Goal: Task Accomplishment & Management: Manage account settings

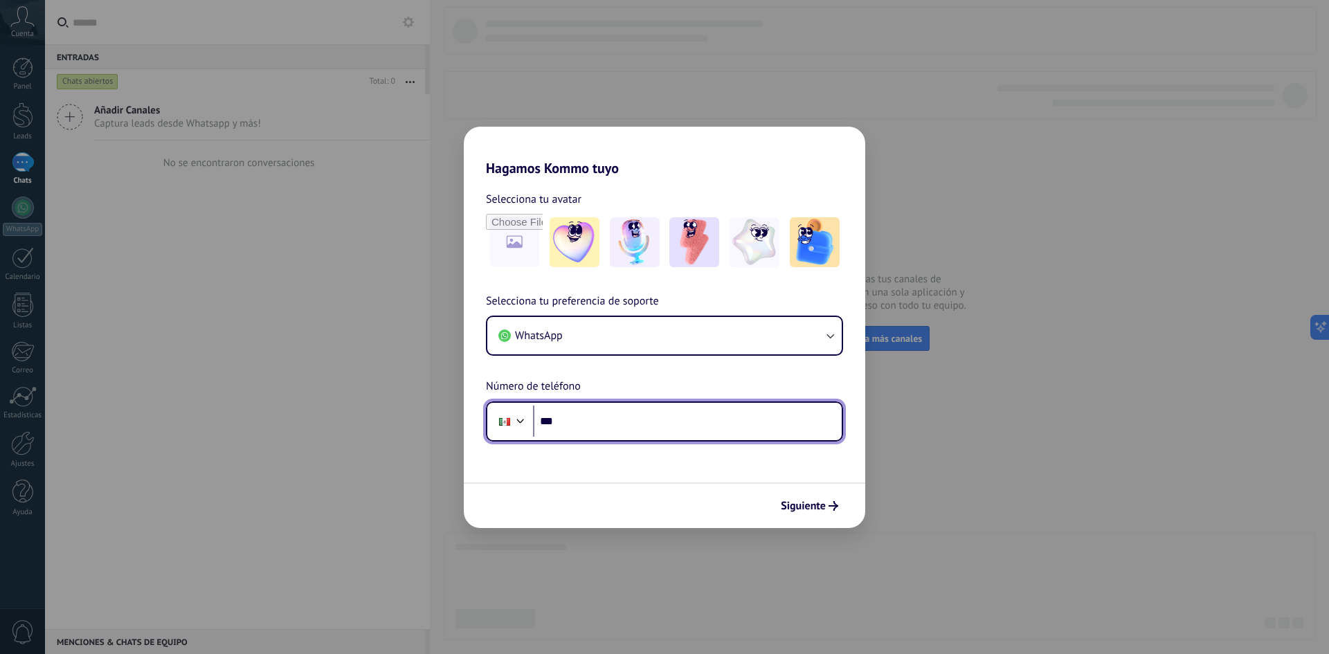
click at [642, 424] on input "***" at bounding box center [687, 422] width 309 height 32
type input "**********"
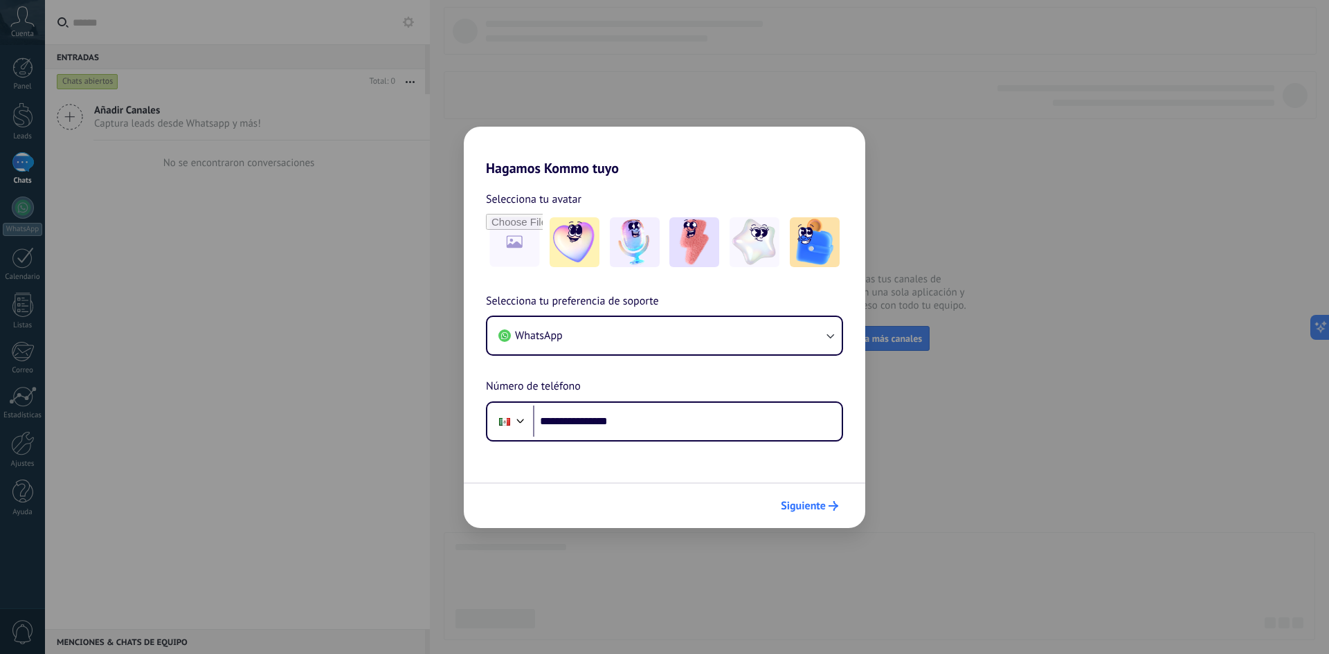
click at [805, 502] on span "Siguiente" at bounding box center [803, 506] width 45 height 10
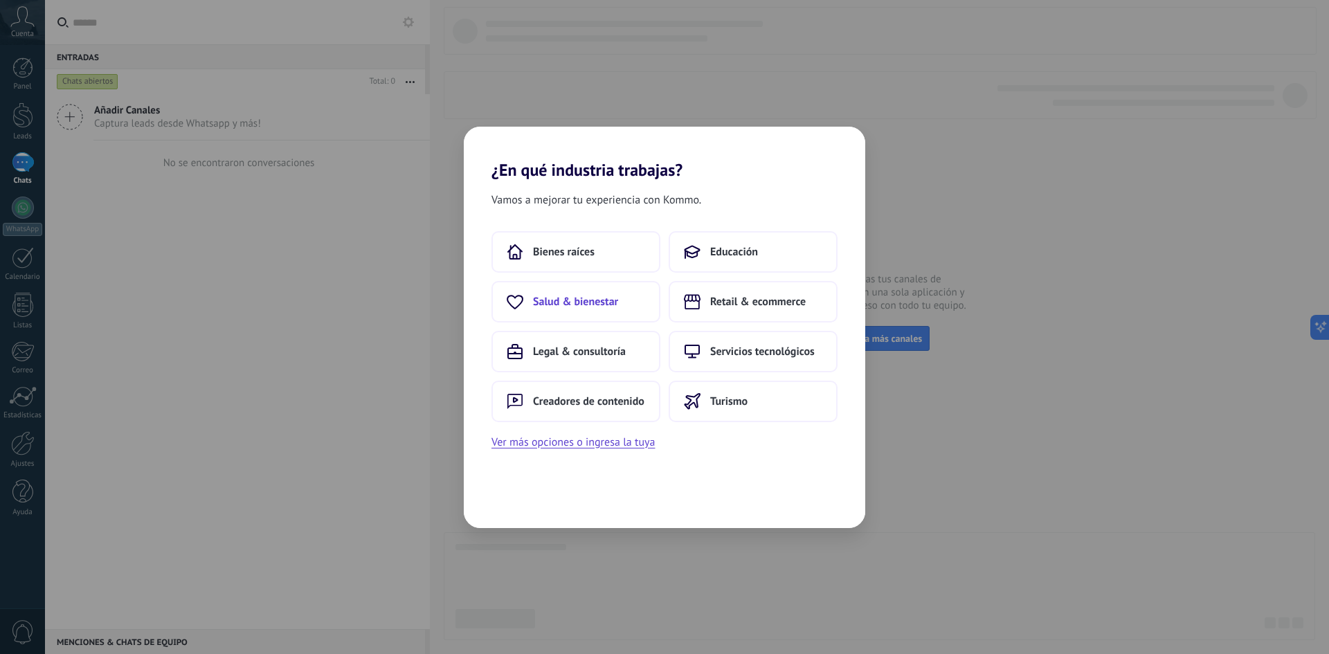
click at [544, 304] on span "Salud & bienestar" at bounding box center [575, 302] width 85 height 14
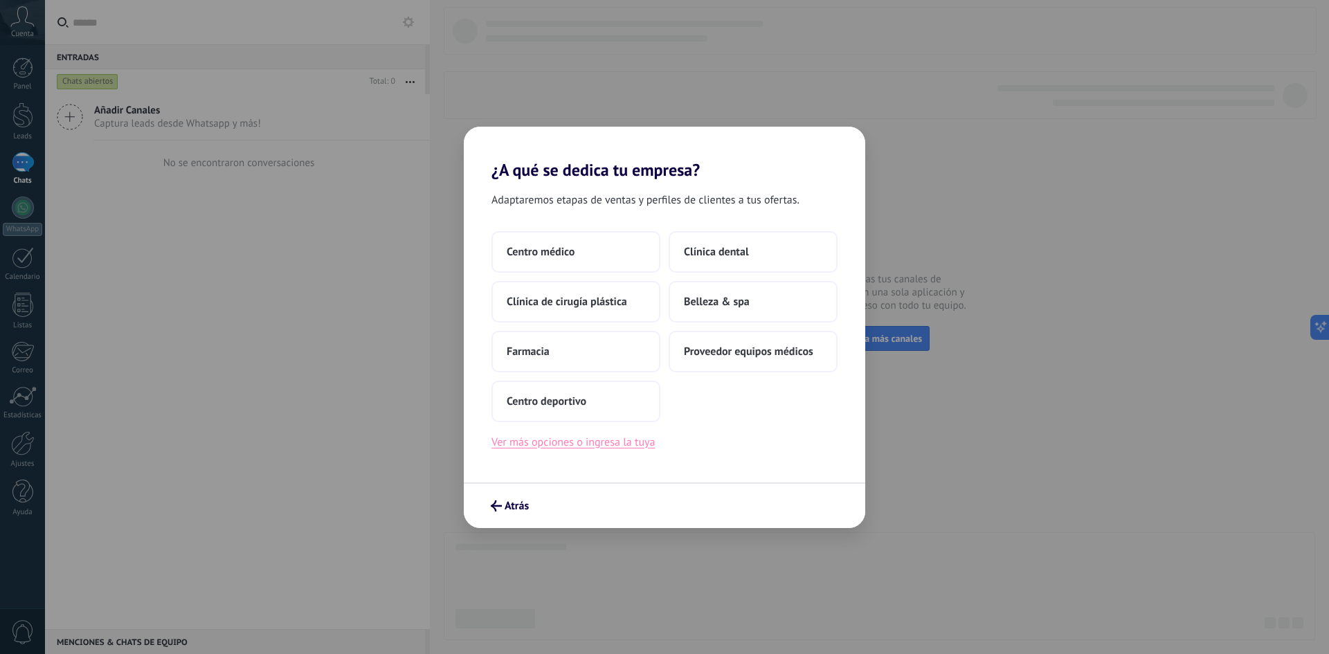
click at [647, 448] on button "Ver más opciones o ingresa la tuya" at bounding box center [572, 442] width 163 height 18
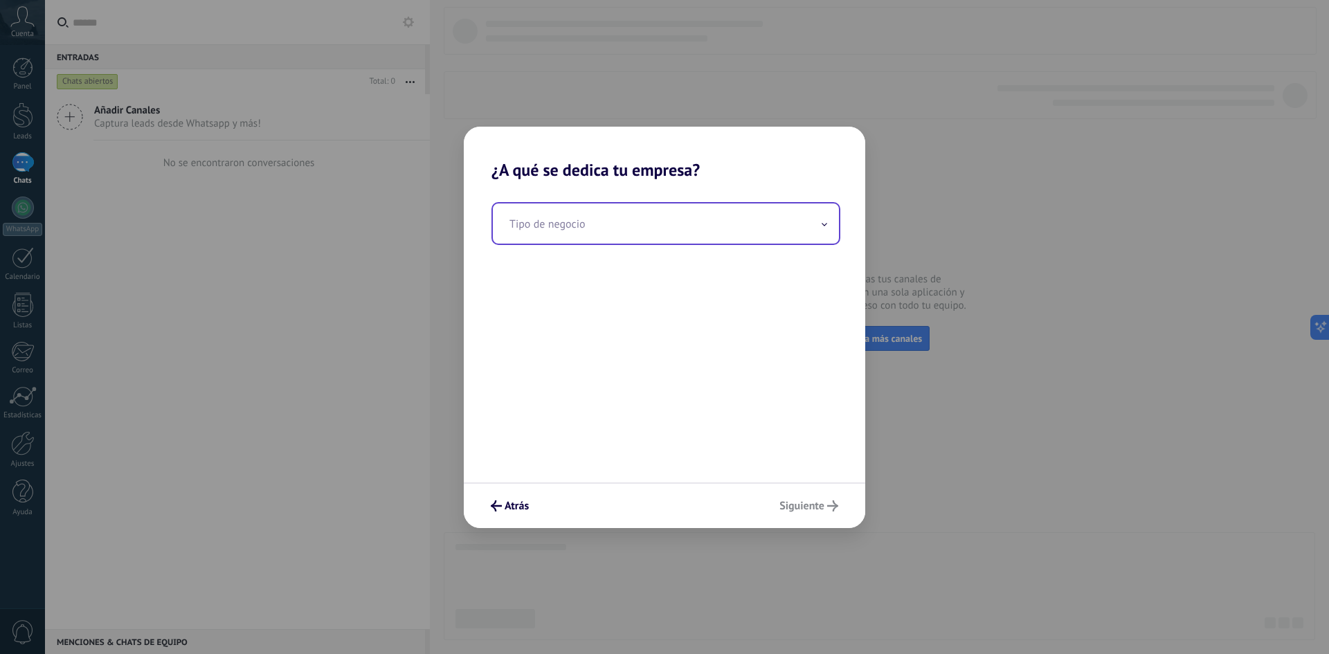
click at [601, 213] on input "text" at bounding box center [666, 224] width 346 height 40
type input "*"
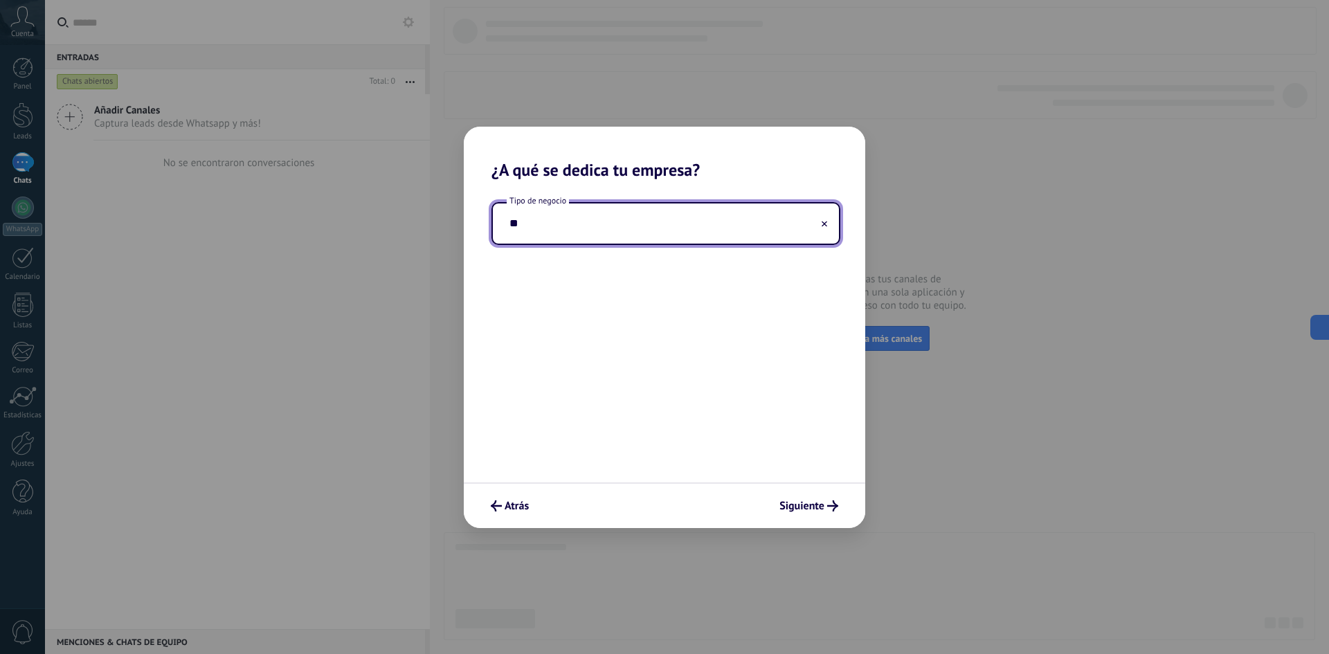
type input "*"
click at [631, 217] on input "**********" at bounding box center [666, 224] width 346 height 40
type input "**********"
click at [796, 501] on span "Siguiente" at bounding box center [801, 506] width 45 height 10
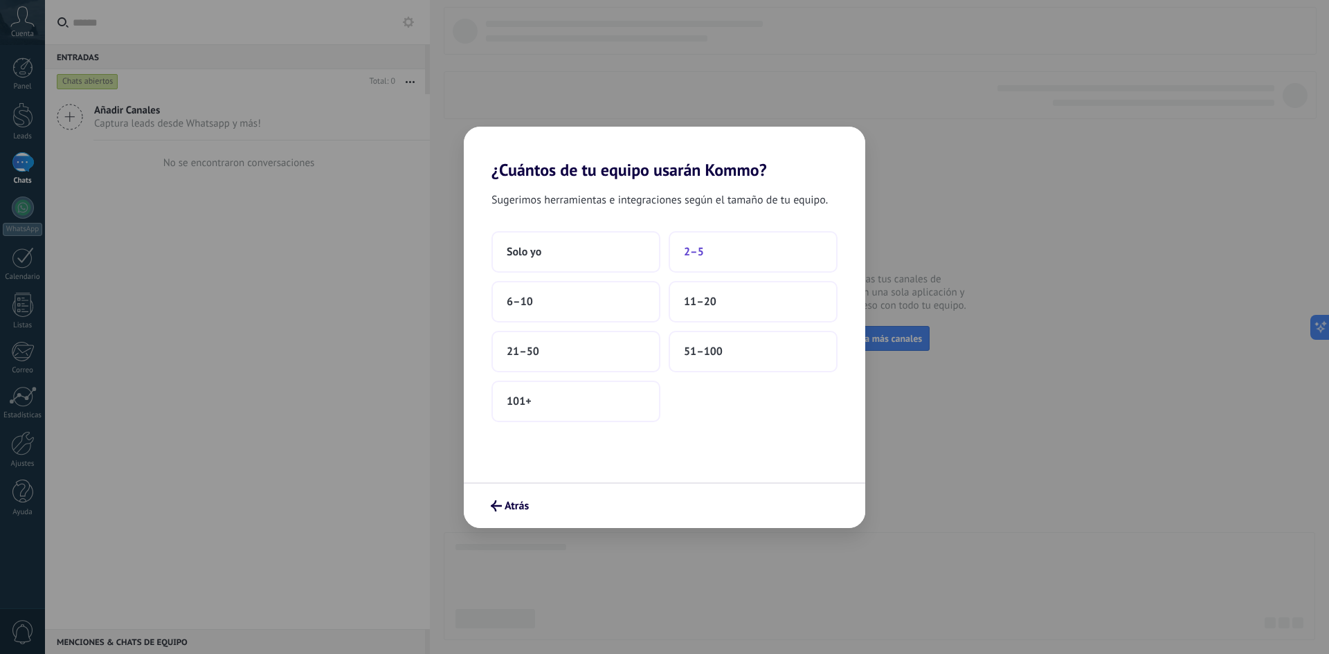
click at [737, 242] on button "2–5" at bounding box center [753, 252] width 169 height 42
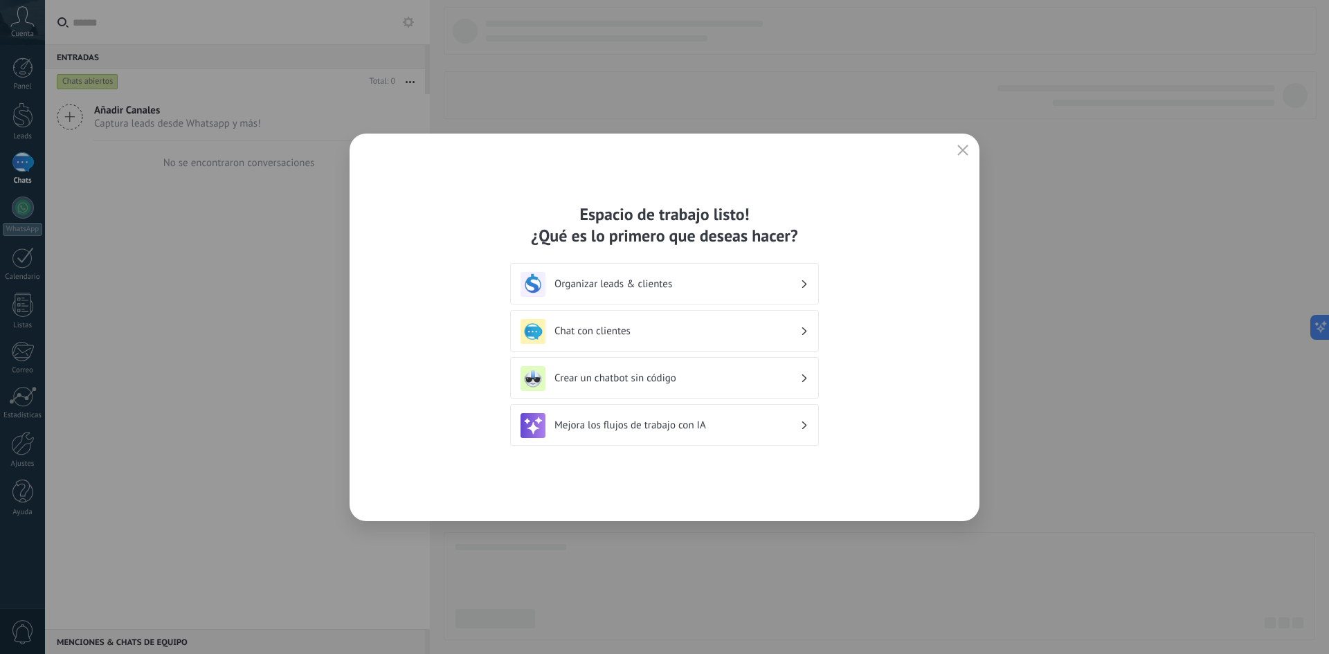
click at [685, 334] on h3 "Chat con clientes" at bounding box center [677, 331] width 246 height 13
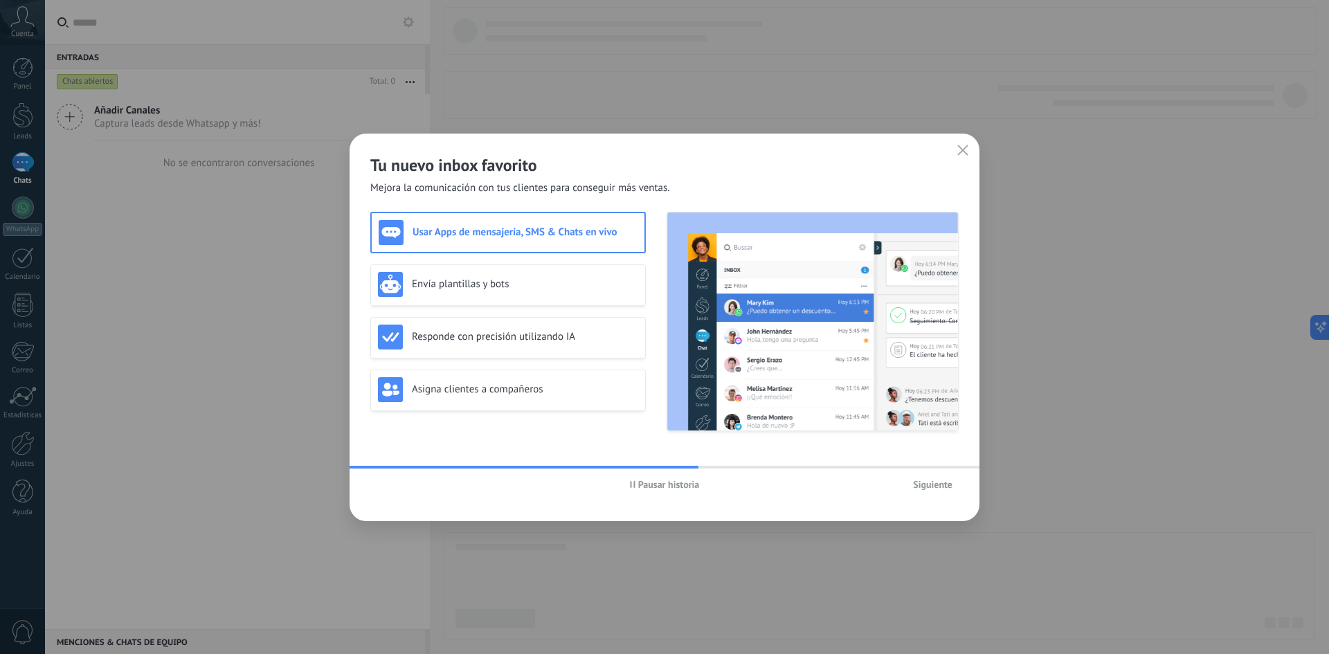
click at [937, 482] on span "Siguiente" at bounding box center [932, 485] width 39 height 10
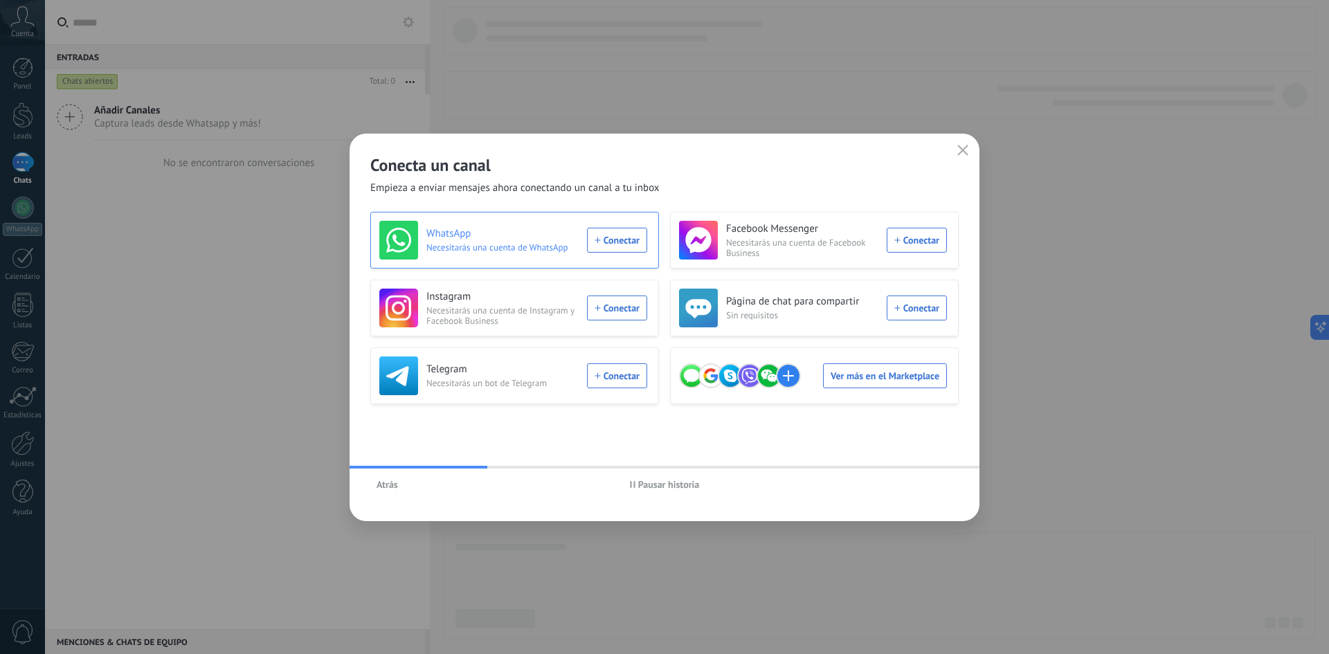
click at [617, 248] on div "WhatsApp Necesitarás una cuenta de WhatsApp Conectar" at bounding box center [513, 240] width 268 height 39
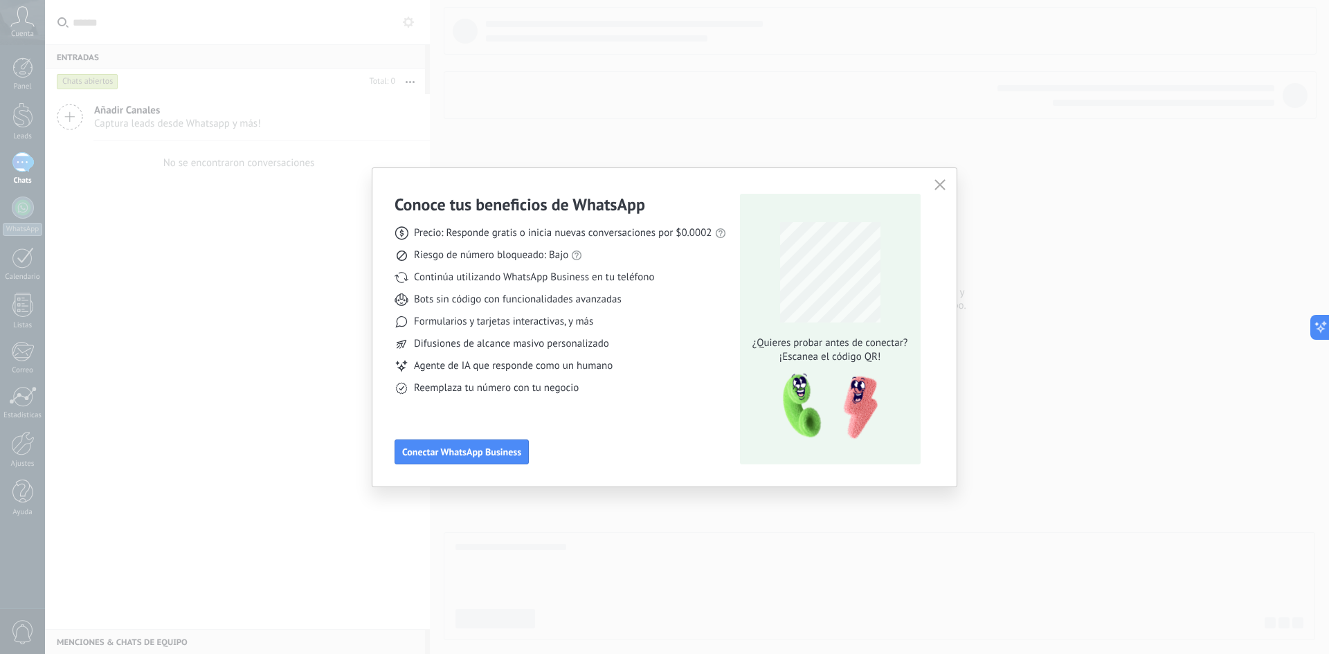
click at [937, 181] on icon "button" at bounding box center [939, 184] width 11 height 11
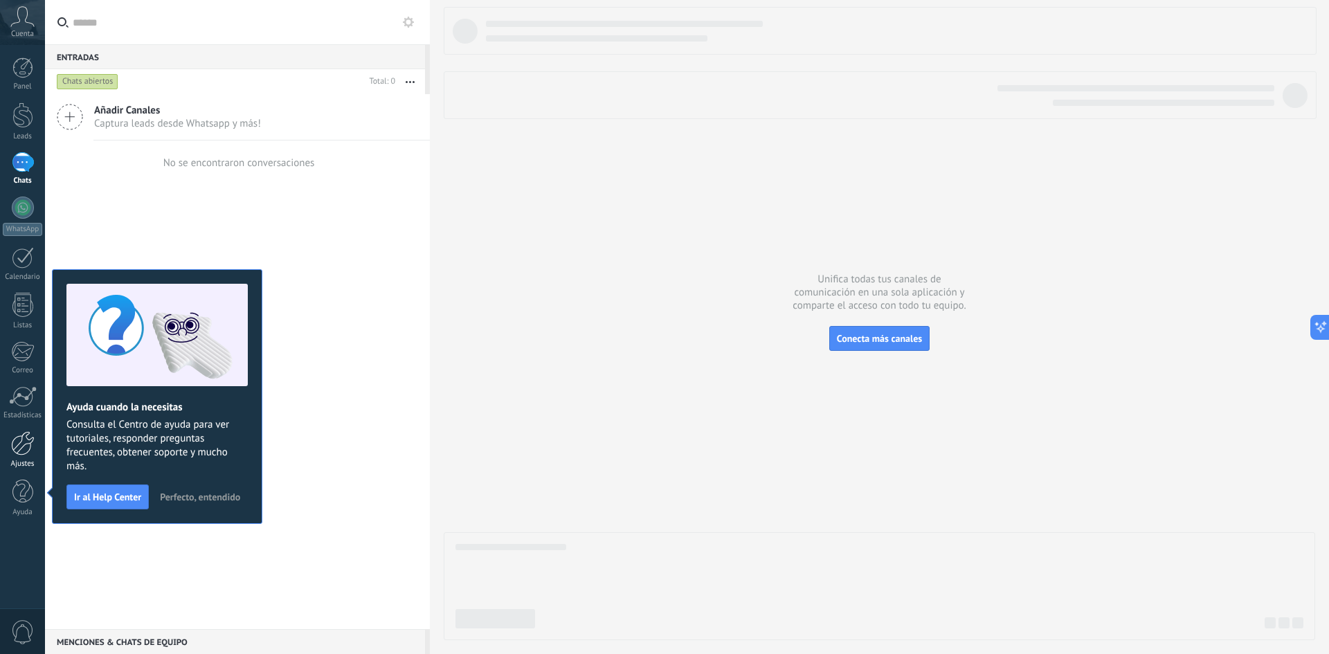
click at [31, 456] on link "Ajustes" at bounding box center [22, 449] width 45 height 37
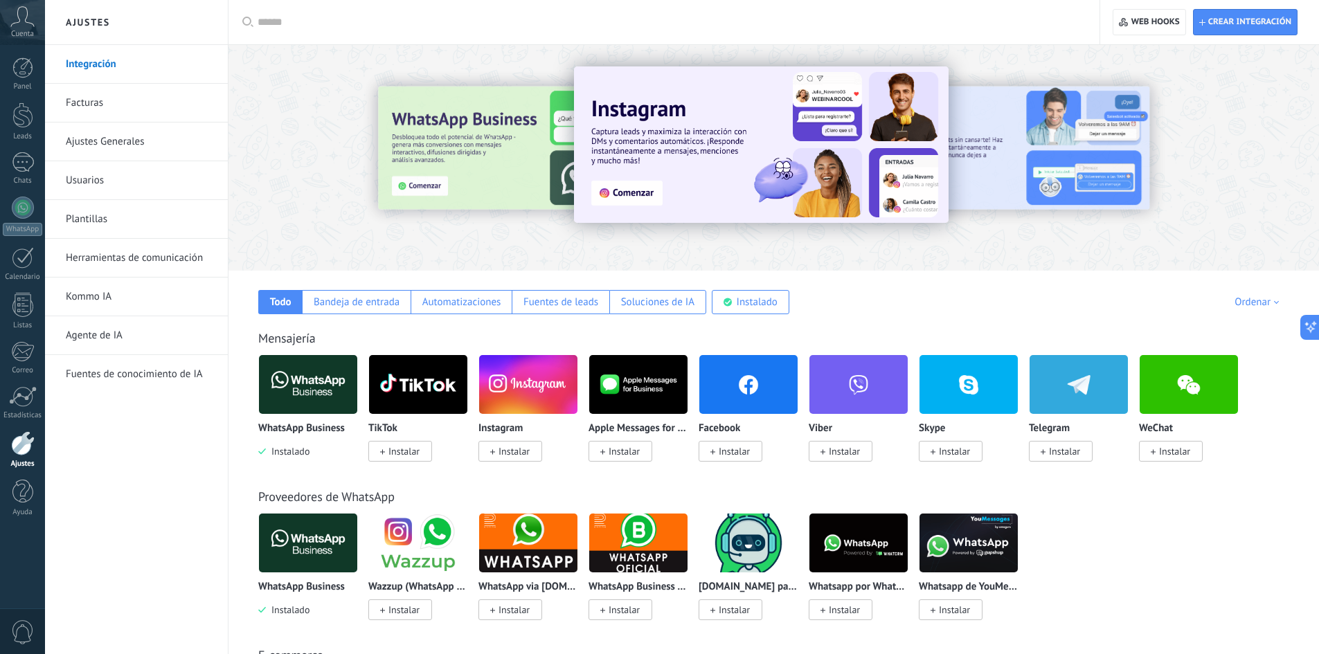
click at [116, 183] on link "Usuarios" at bounding box center [140, 180] width 148 height 39
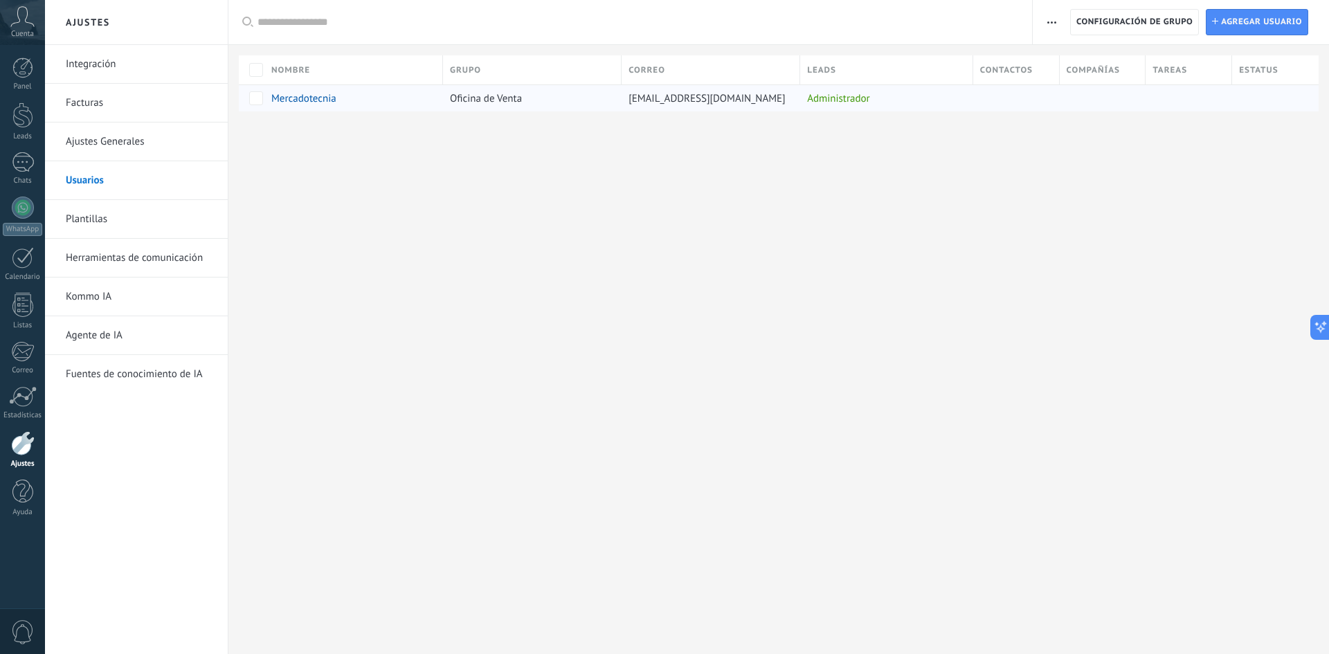
click at [293, 102] on span "Mercadotecnia" at bounding box center [303, 98] width 65 height 13
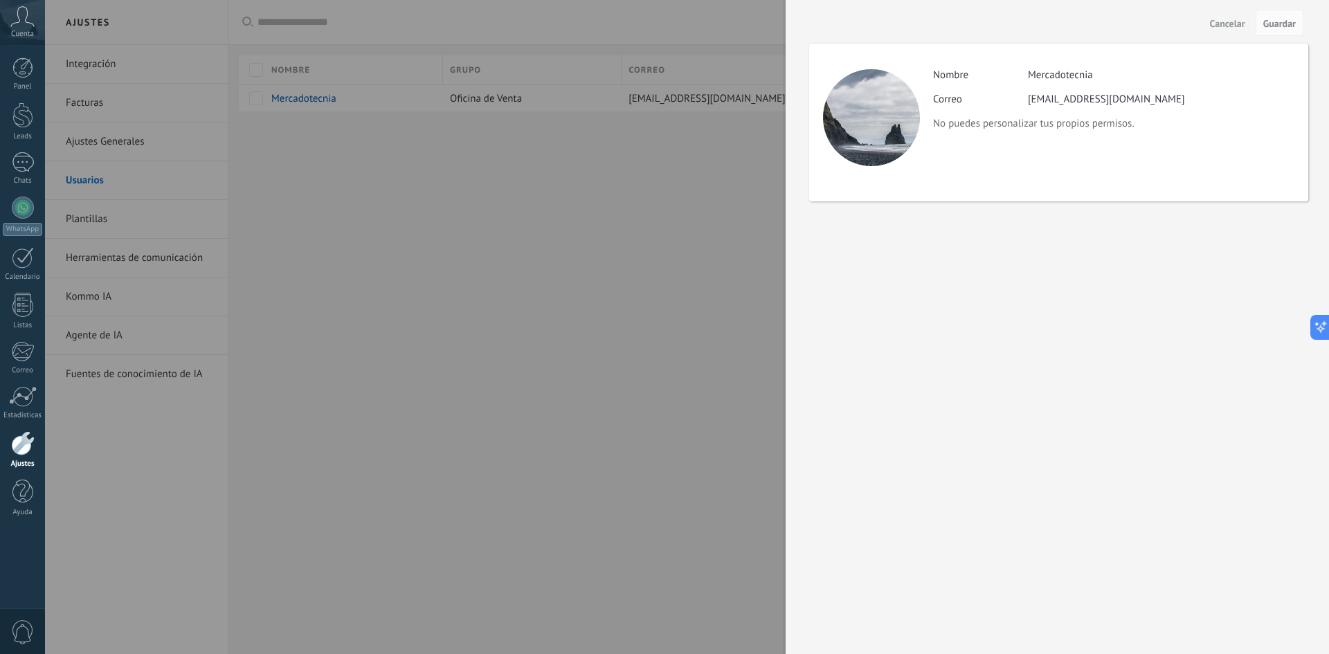
click at [881, 136] on div at bounding box center [871, 117] width 97 height 97
click at [406, 387] on div at bounding box center [664, 327] width 1329 height 654
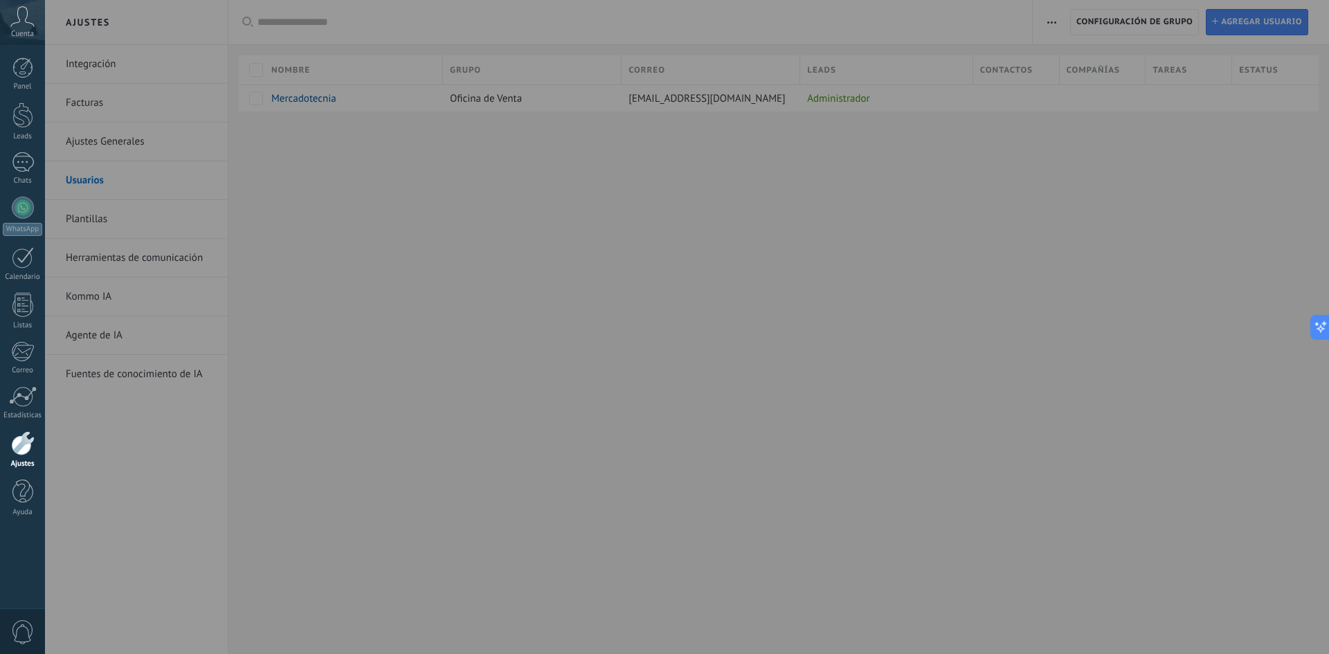
click at [617, 453] on div at bounding box center [709, 327] width 1329 height 654
